Goal: Communication & Community: Answer question/provide support

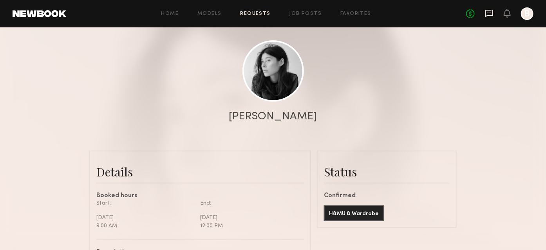
scroll to position [951, 0]
click at [486, 13] on icon at bounding box center [489, 13] width 9 height 9
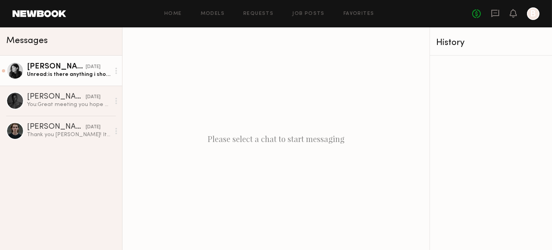
click at [57, 83] on link "[PERSON_NAME] [DATE] Unread: is there anything i should wear" at bounding box center [61, 71] width 122 height 30
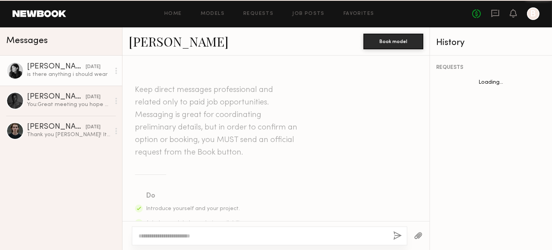
scroll to position [883, 0]
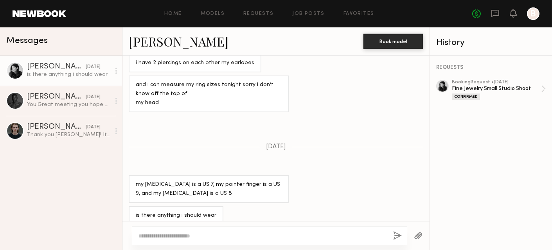
type textarea "*"
click at [169, 236] on textarea "**********" at bounding box center [263, 236] width 249 height 8
click at [205, 236] on textarea "**********" at bounding box center [263, 236] width 249 height 8
click at [207, 236] on textarea "**********" at bounding box center [263, 236] width 249 height 8
click at [364, 235] on textarea "**********" at bounding box center [263, 236] width 249 height 8
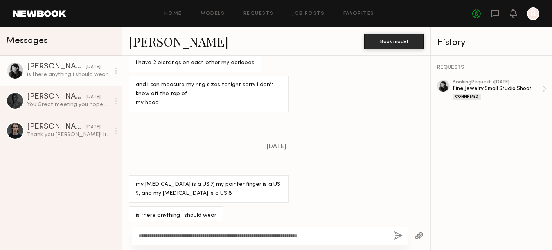
type textarea "**********"
click at [399, 233] on button "button" at bounding box center [398, 236] width 9 height 10
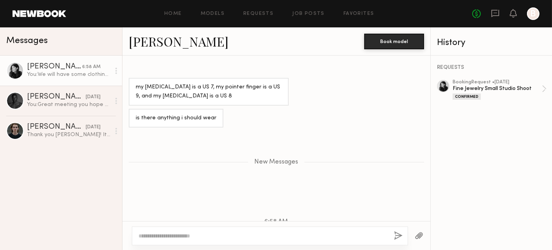
scroll to position [1033, 0]
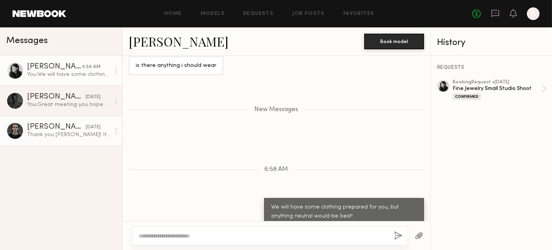
click at [61, 134] on div "Thank you [PERSON_NAME]! It was great meeting you. Good luck with your business…" at bounding box center [68, 134] width 83 height 7
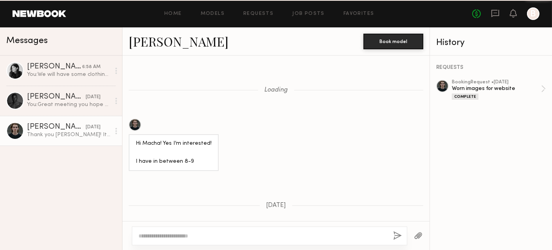
scroll to position [730, 0]
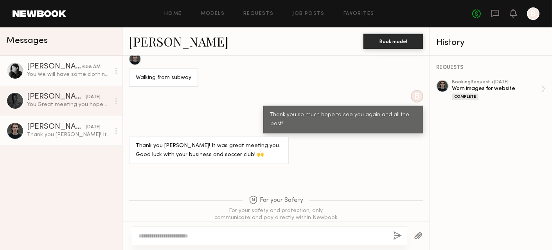
click at [82, 79] on link "[PERSON_NAME] 6:58 AM You: We will have some clothing prepared for you, but any…" at bounding box center [61, 71] width 122 height 30
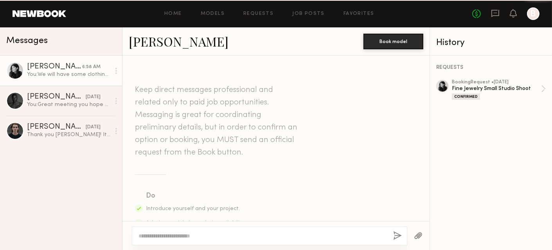
scroll to position [973, 0]
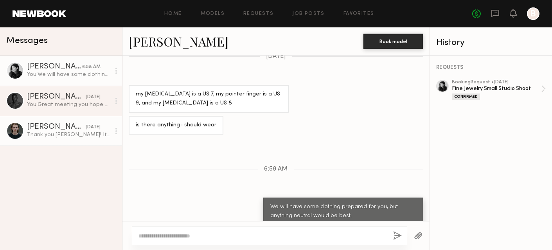
click at [38, 126] on div "[PERSON_NAME]" at bounding box center [56, 127] width 59 height 8
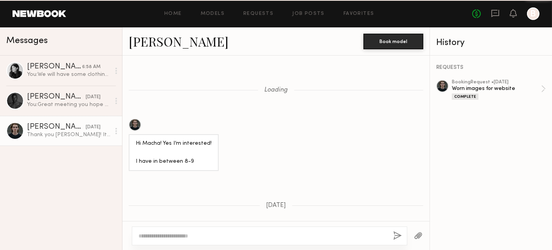
scroll to position [730, 0]
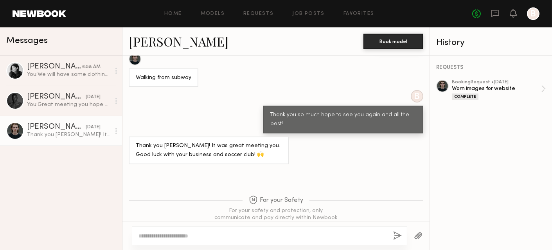
click at [142, 43] on link "[PERSON_NAME]" at bounding box center [179, 41] width 100 height 17
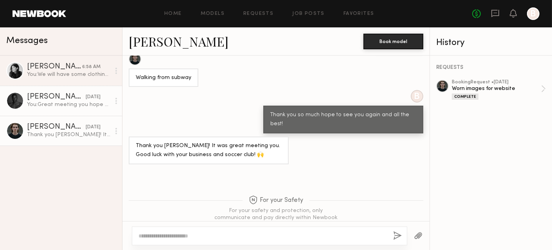
click at [39, 96] on div "[PERSON_NAME]" at bounding box center [56, 97] width 59 height 8
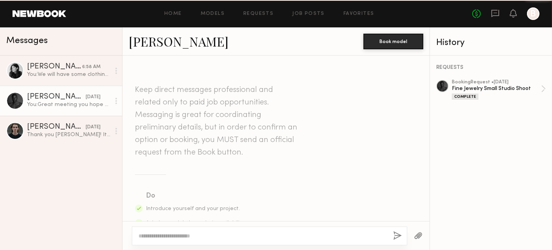
scroll to position [758, 0]
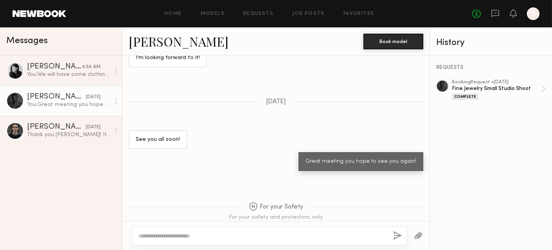
click at [9, 101] on div at bounding box center [15, 101] width 18 height 18
click at [16, 103] on div at bounding box center [15, 101] width 18 height 18
click at [38, 96] on div "[PERSON_NAME]" at bounding box center [56, 97] width 59 height 8
click at [142, 39] on link "[PERSON_NAME]" at bounding box center [179, 41] width 100 height 17
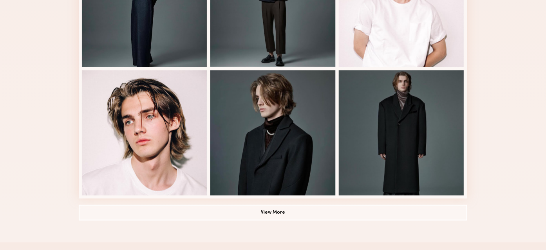
scroll to position [519, 0]
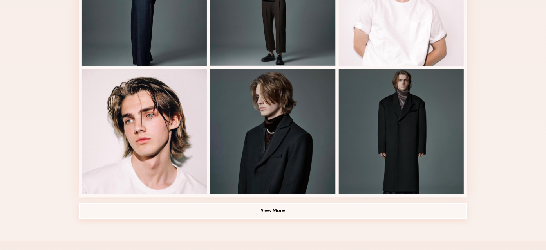
click at [118, 214] on button "View More" at bounding box center [273, 212] width 388 height 16
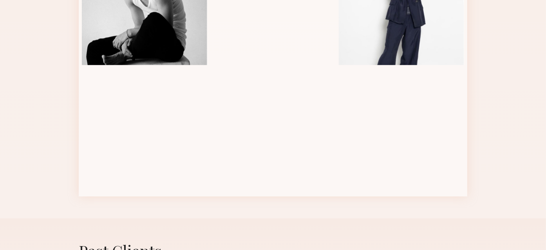
scroll to position [906, 0]
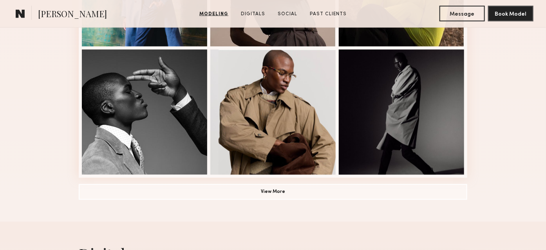
scroll to position [569, 0]
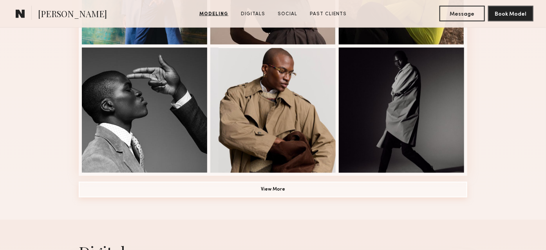
click at [95, 185] on button "View More" at bounding box center [273, 190] width 388 height 16
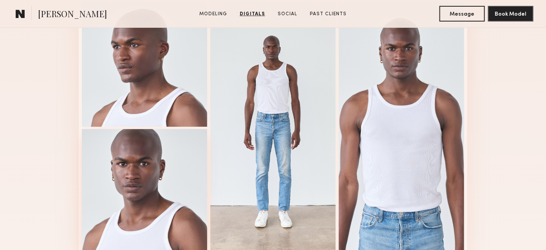
scroll to position [1201, 0]
